Goal: Register for event/course

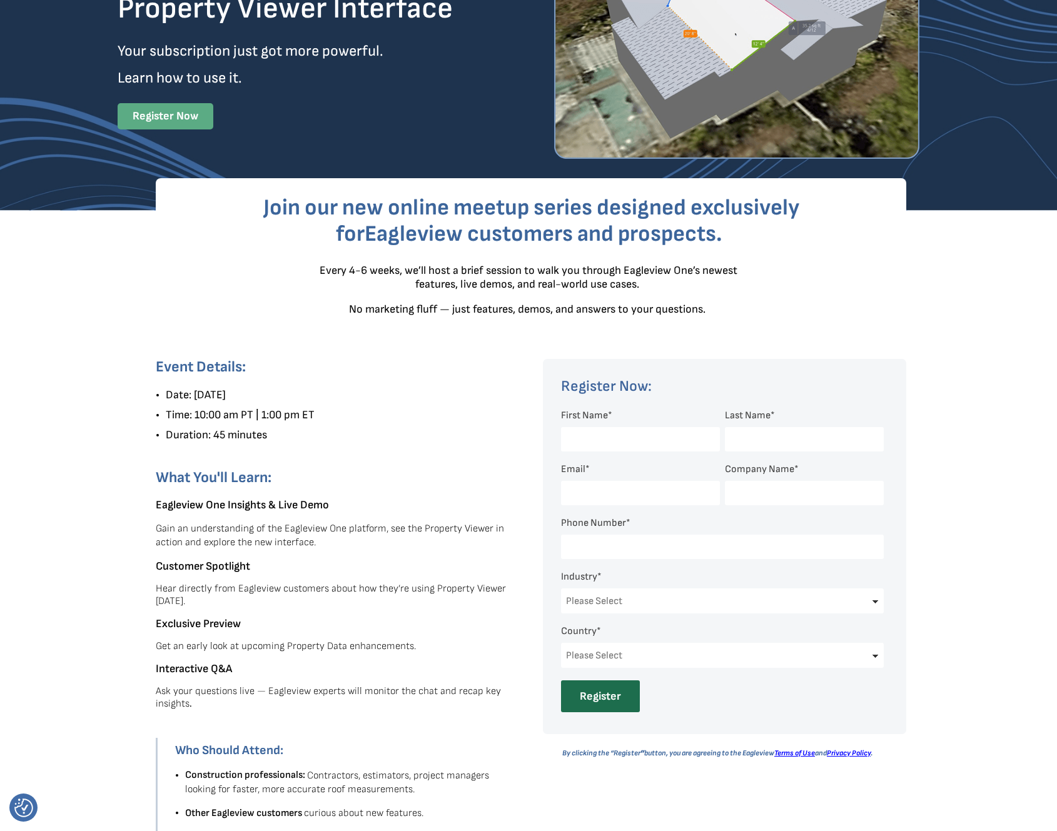
scroll to position [188, 0]
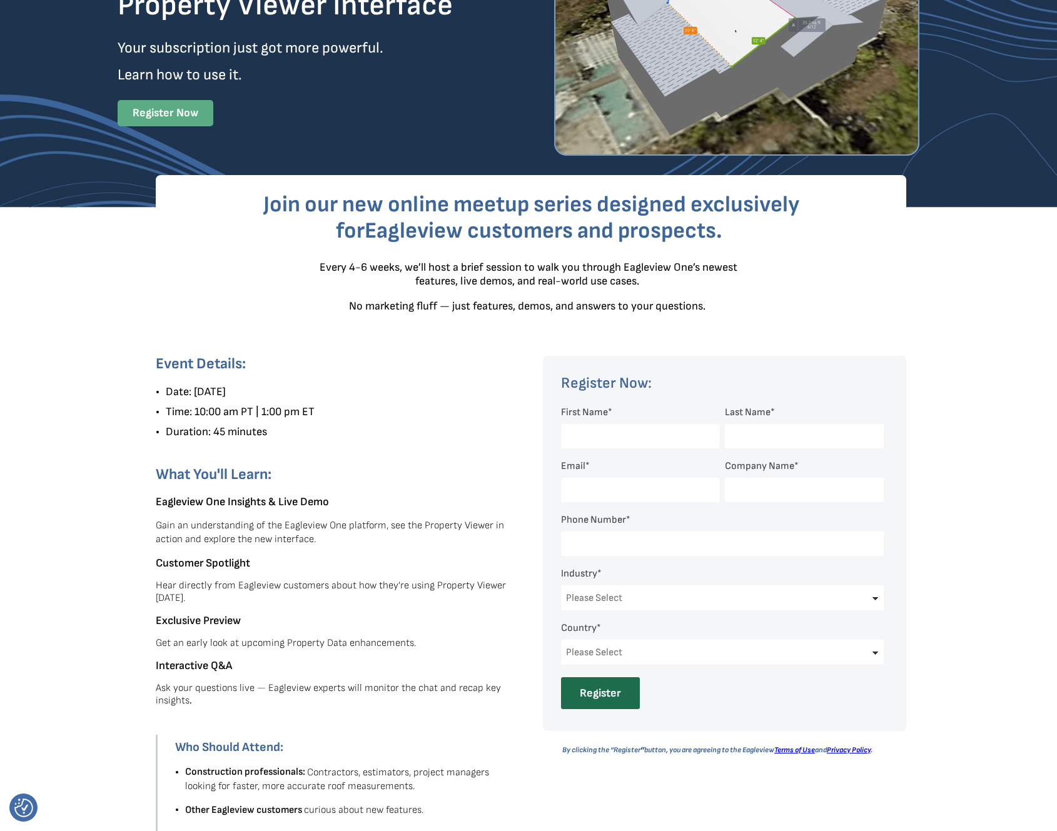
click at [607, 431] on input "First Name *" at bounding box center [640, 436] width 159 height 24
type input "Trey"
type input "[PERSON_NAME]"
type input "[EMAIL_ADDRESS][DOMAIN_NAME]"
type input "Professional Roofers Inc."
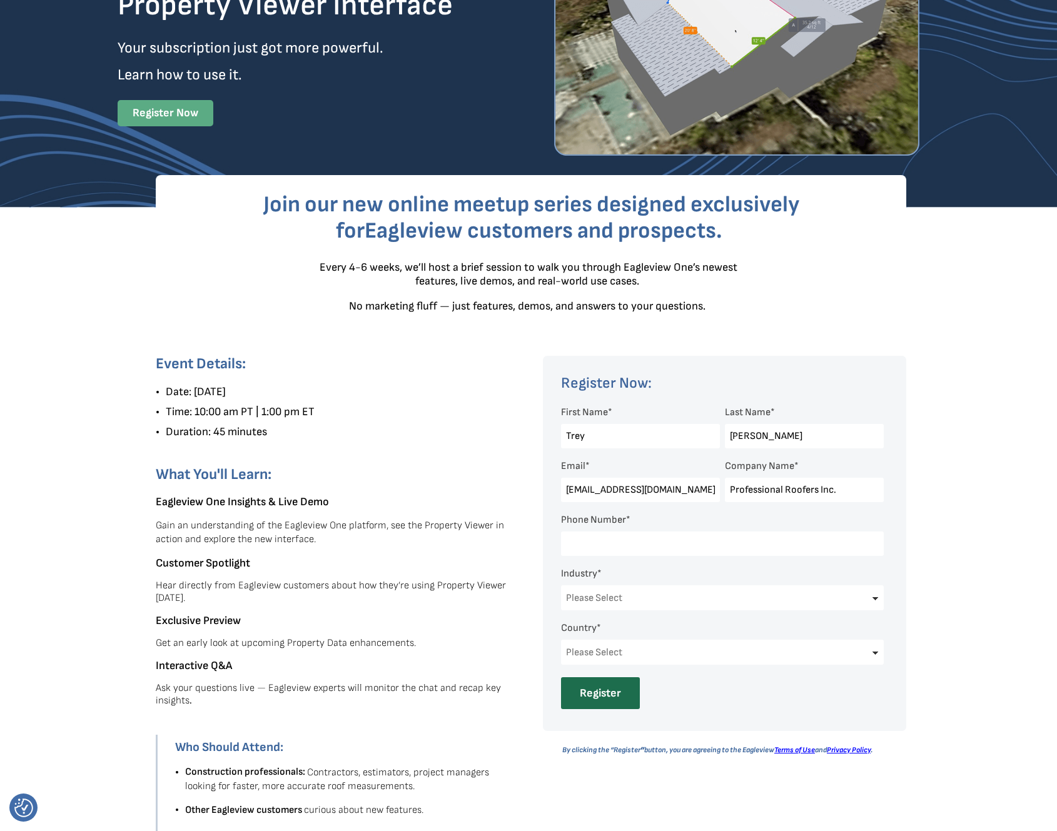
type input "16202182522"
select select "[GEOGRAPHIC_DATA]"
select select "Tennessee"
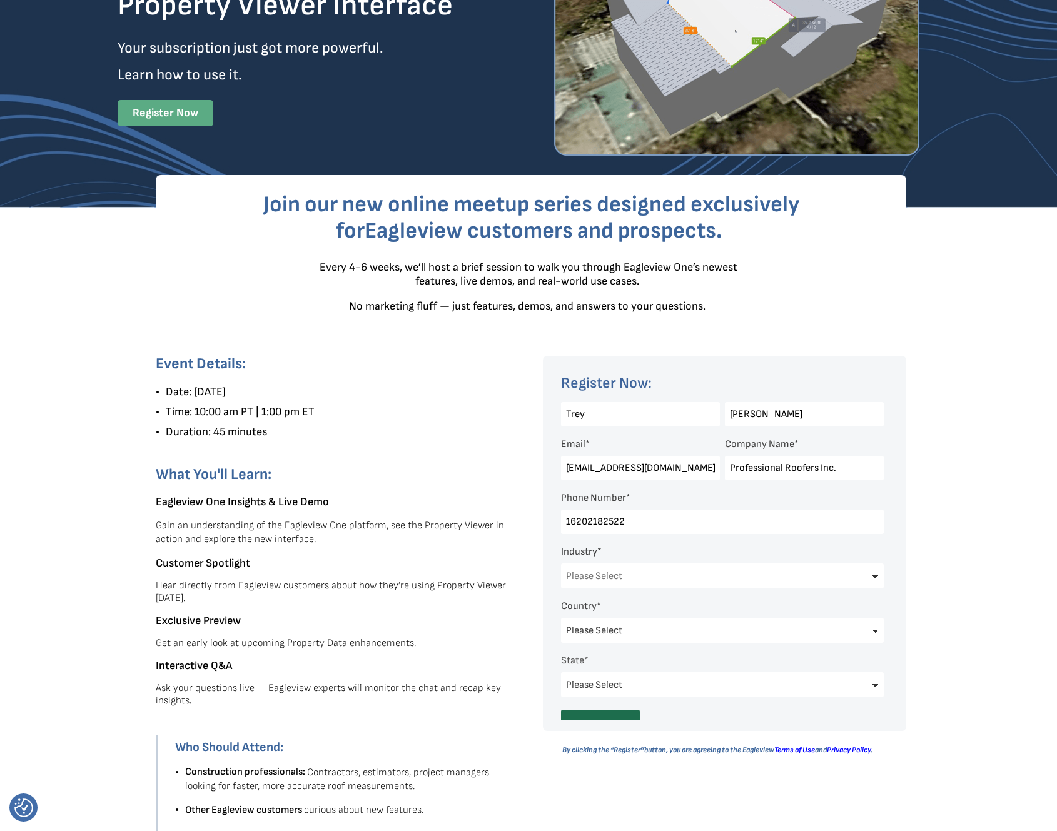
scroll to position [43, 0]
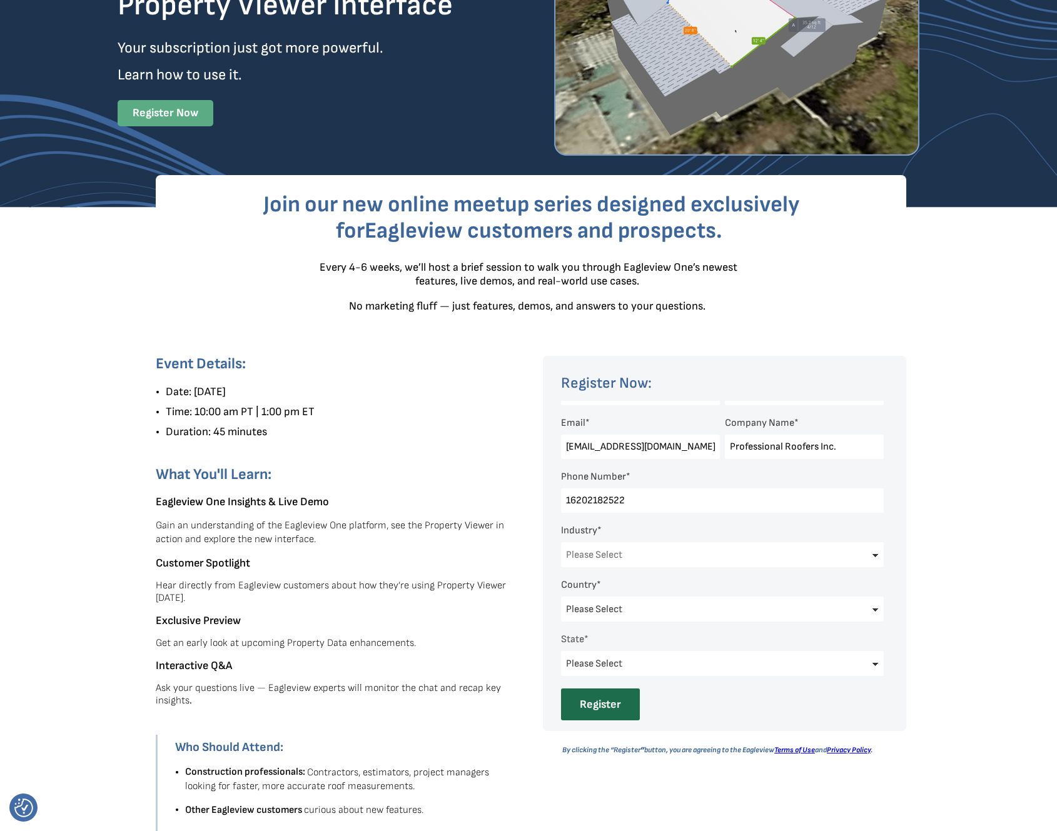
click at [689, 554] on select "Please Select Architects & Engineering Construction Electric/Gas Utilities Gove…" at bounding box center [722, 554] width 323 height 25
select select "Construction"
click at [561, 542] on select "Please Select Architects & Engineering Construction Electric/Gas Utilities Gove…" at bounding box center [722, 554] width 323 height 25
click at [962, 566] on div at bounding box center [528, 600] width 1057 height 784
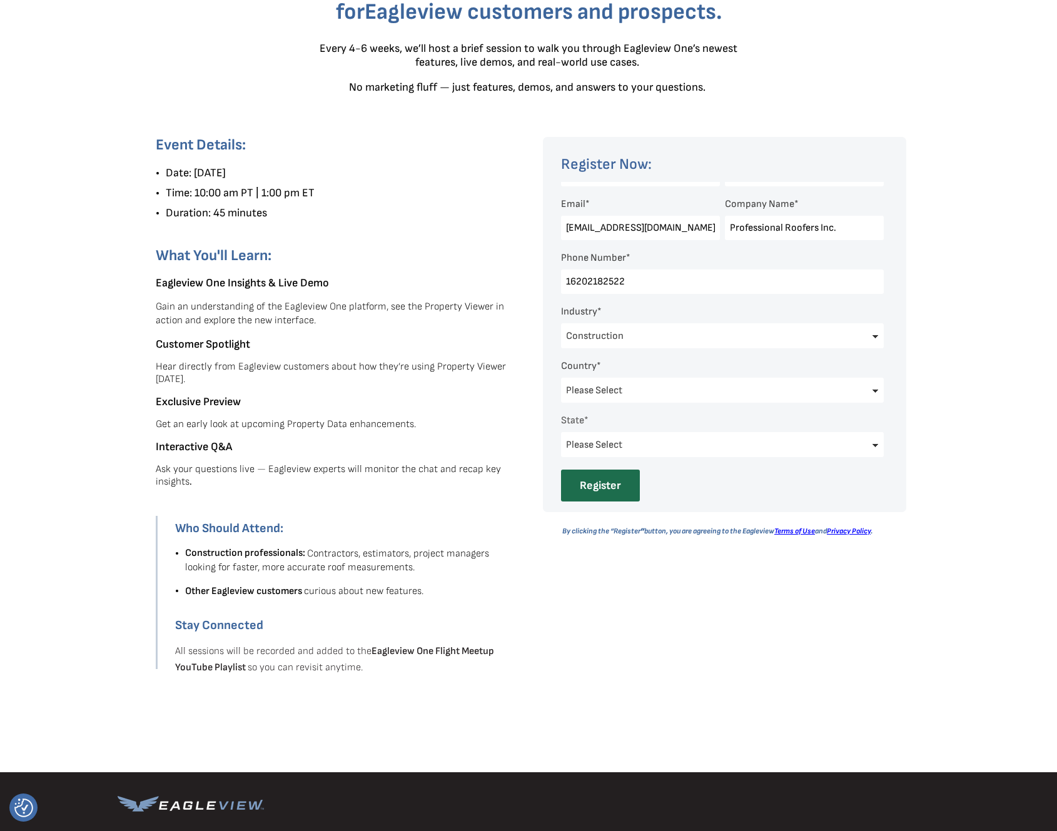
scroll to position [375, 0]
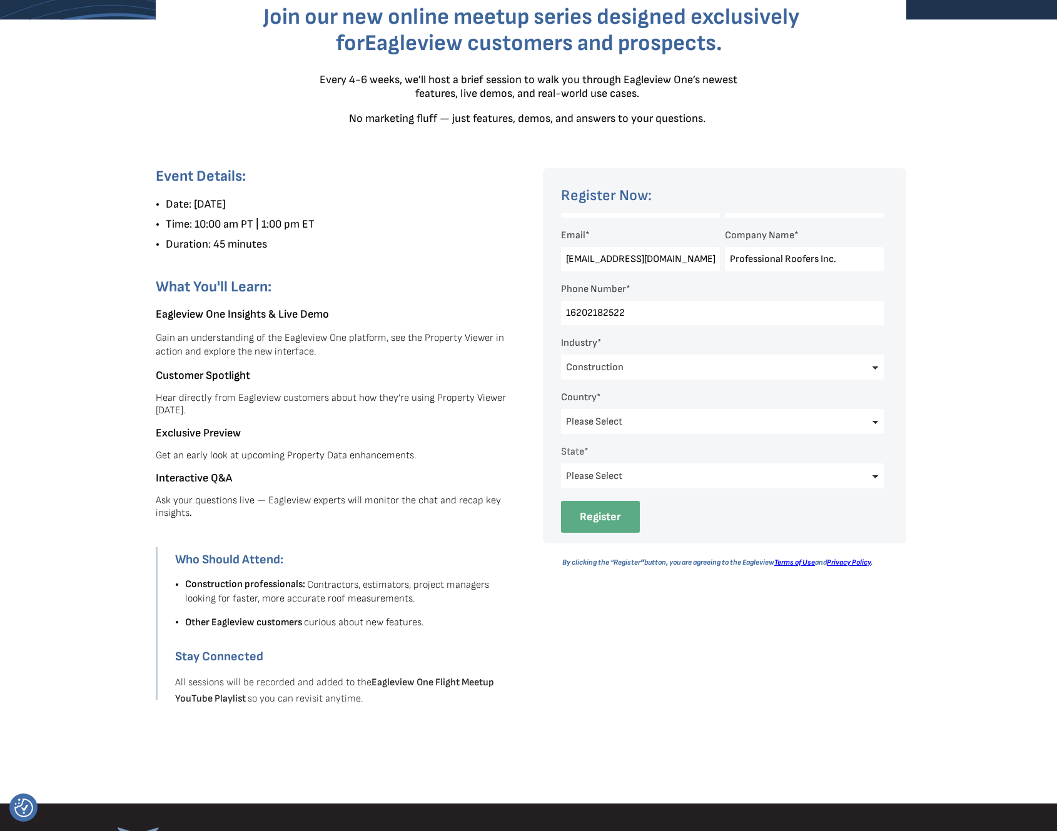
click at [617, 517] on input "Register" at bounding box center [600, 517] width 79 height 32
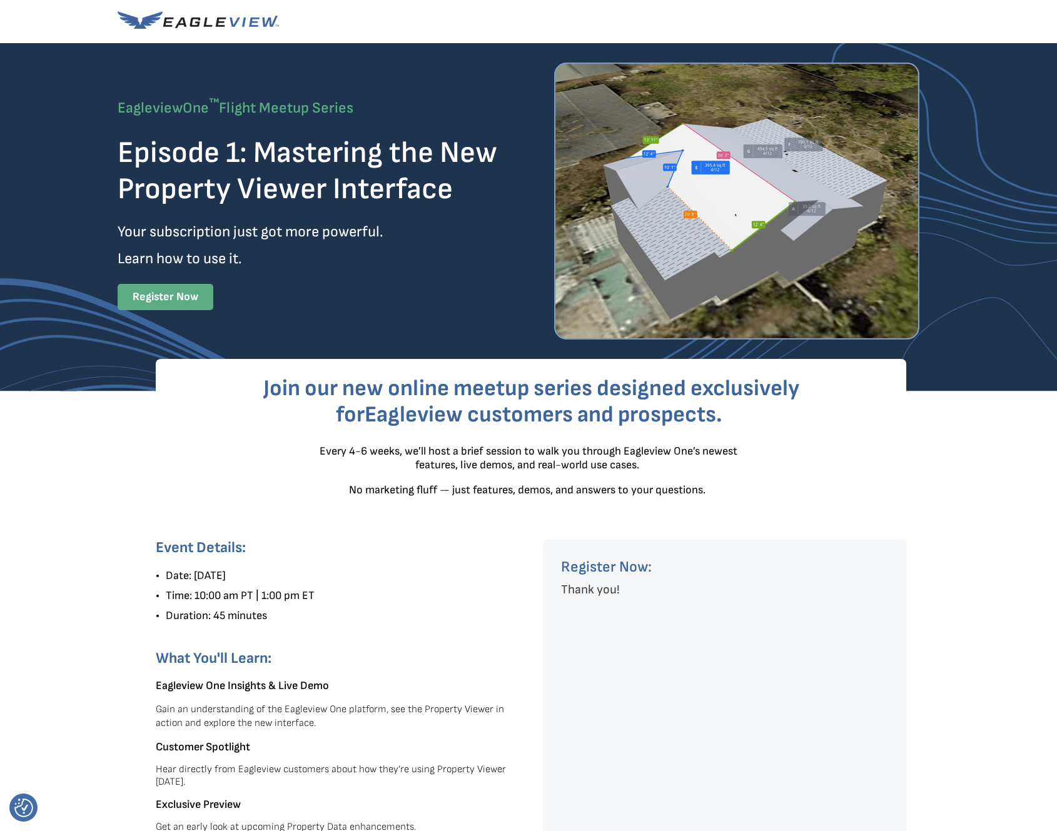
scroll to position [0, 0]
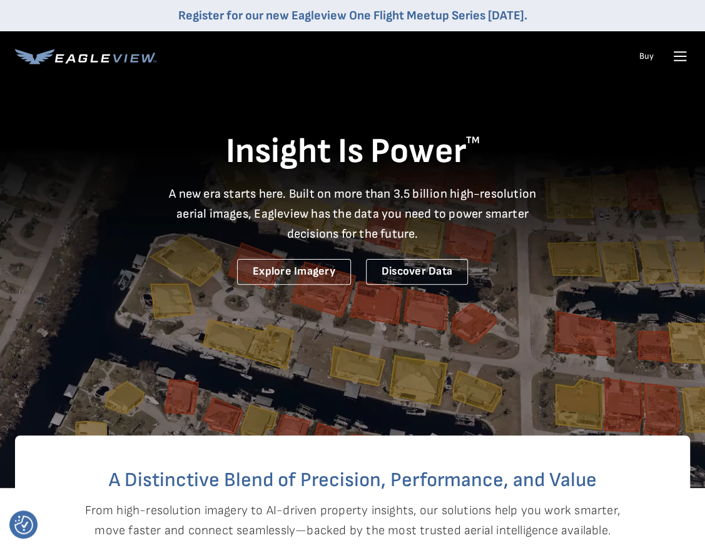
click at [675, 61] on icon at bounding box center [680, 61] width 12 height 0
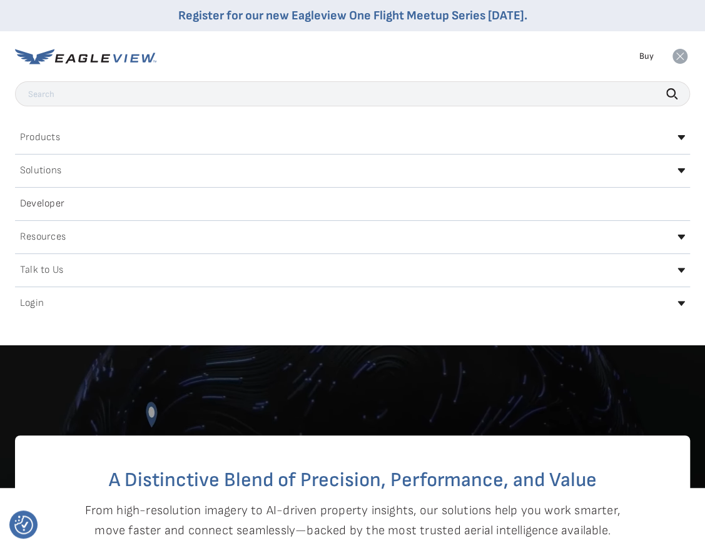
click at [26, 308] on div "Login" at bounding box center [352, 303] width 675 height 20
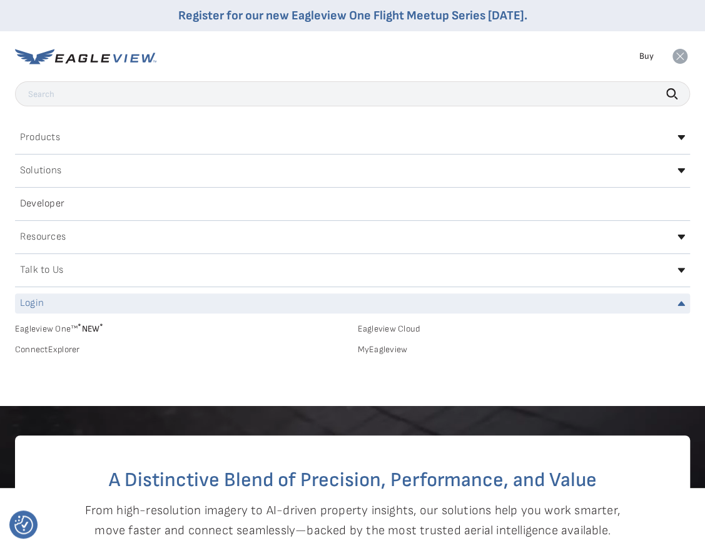
click at [375, 350] on link "MyEagleview" at bounding box center [524, 349] width 333 height 11
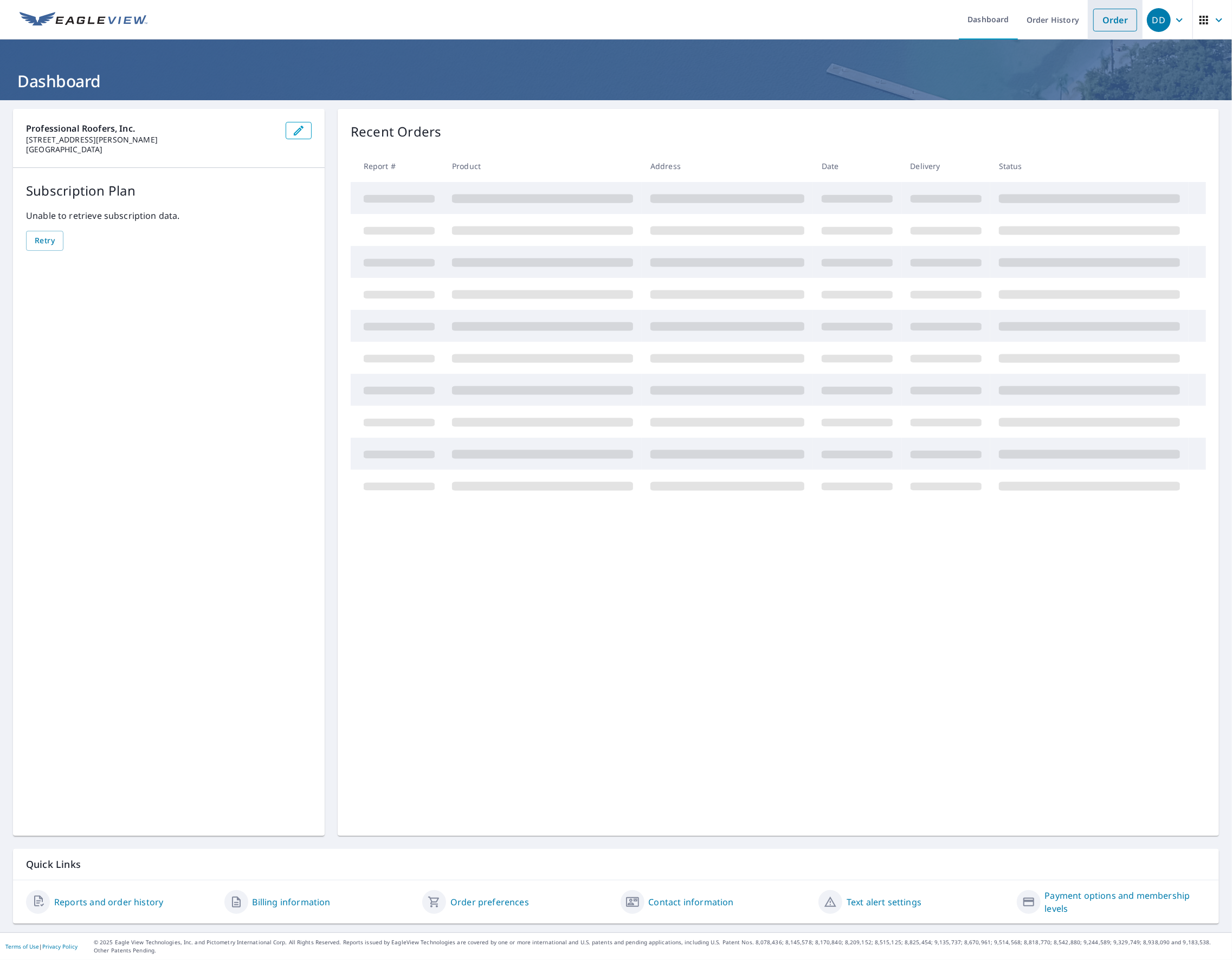
click at [1103, 25] on link "Order" at bounding box center [1114, 20] width 44 height 23
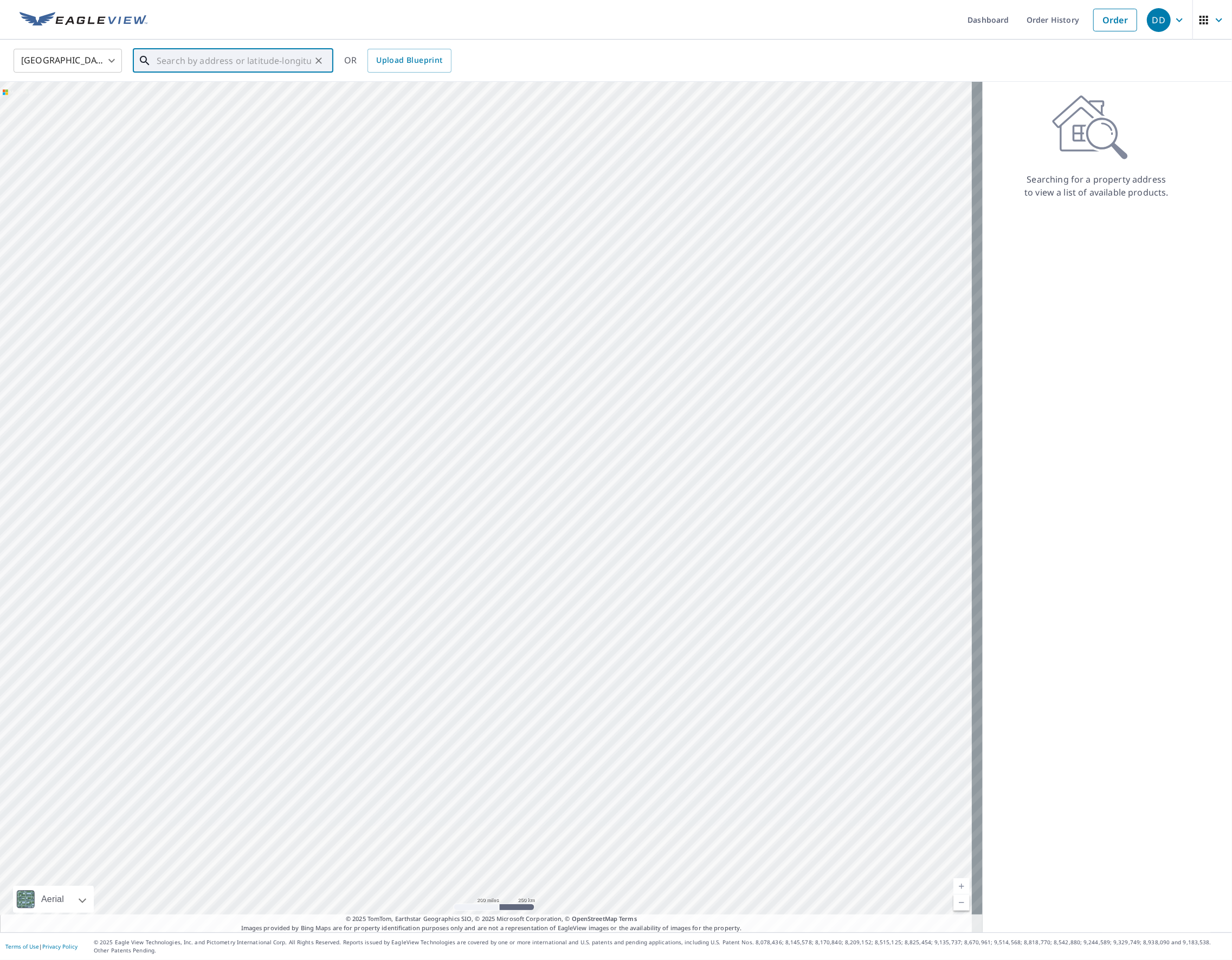
click at [237, 65] on input "text" at bounding box center [234, 61] width 154 height 30
click at [261, 101] on p "[GEOGRAPHIC_DATA]" at bounding box center [239, 104] width 170 height 11
type input "[STREET_ADDRESS][PERSON_NAME]"
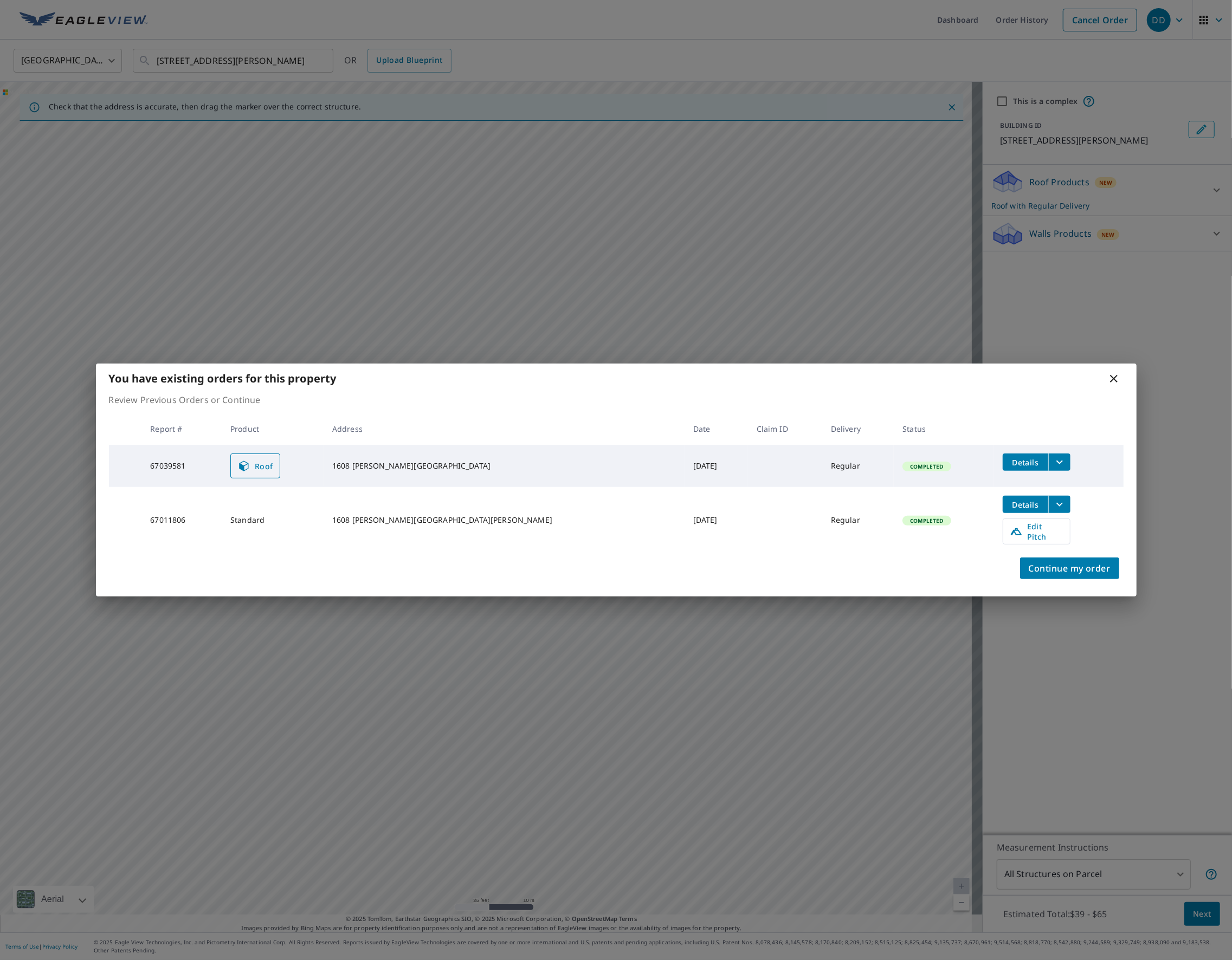
click at [269, 471] on span "Roof" at bounding box center [255, 465] width 36 height 13
